Goal: Transaction & Acquisition: Purchase product/service

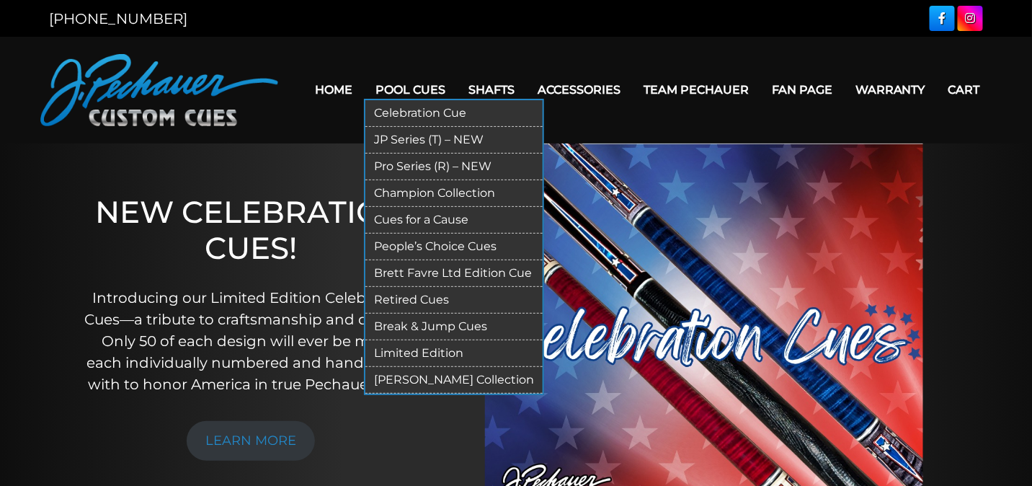
click at [416, 161] on link "Pro Series (R) – NEW" at bounding box center [453, 167] width 177 height 27
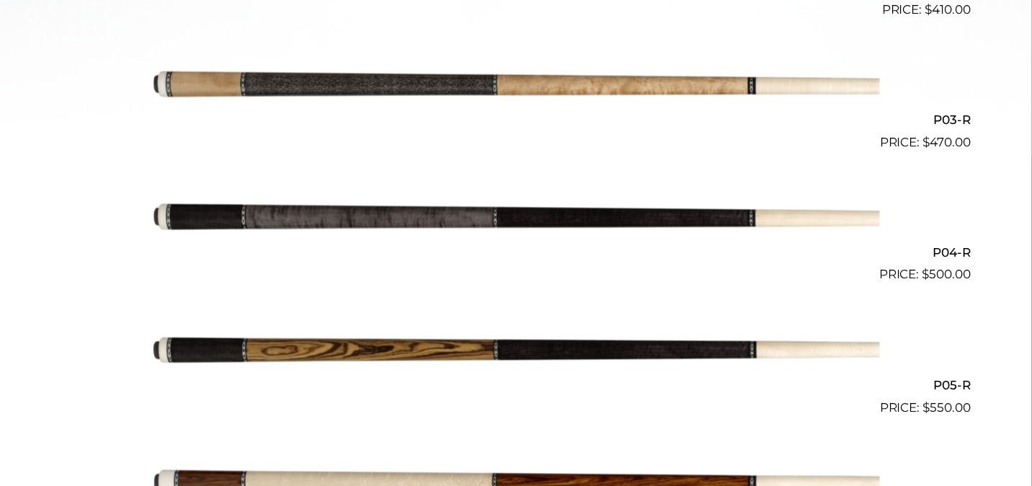
scroll to position [721, 0]
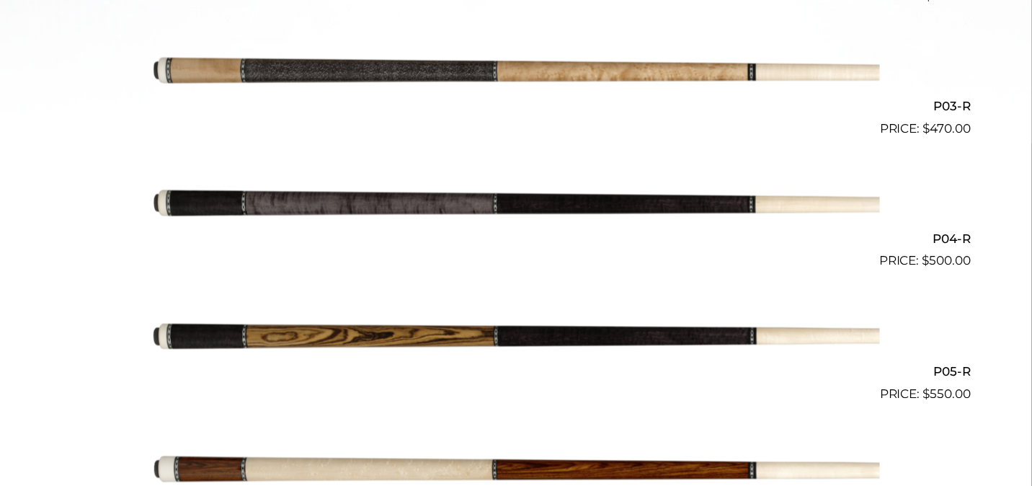
click at [691, 206] on img at bounding box center [516, 204] width 728 height 121
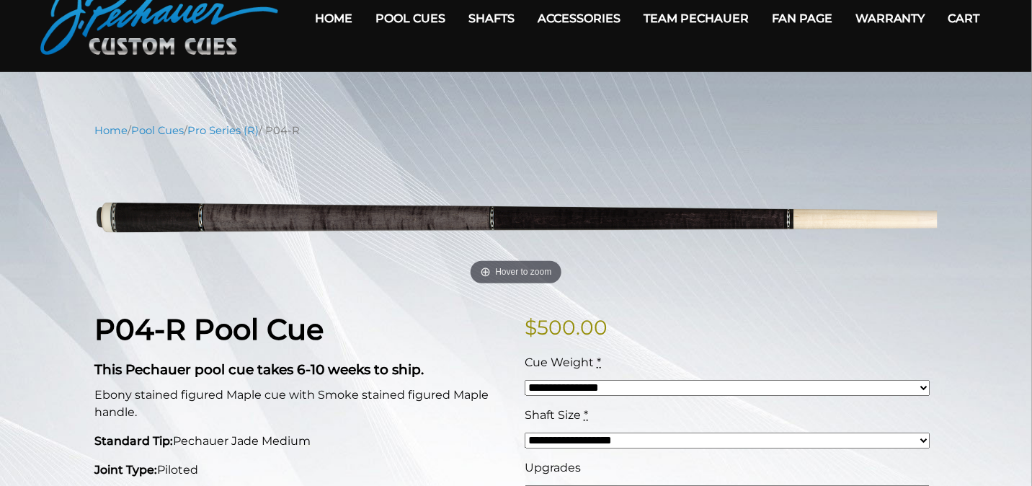
scroll to position [72, 0]
